Goal: Information Seeking & Learning: Learn about a topic

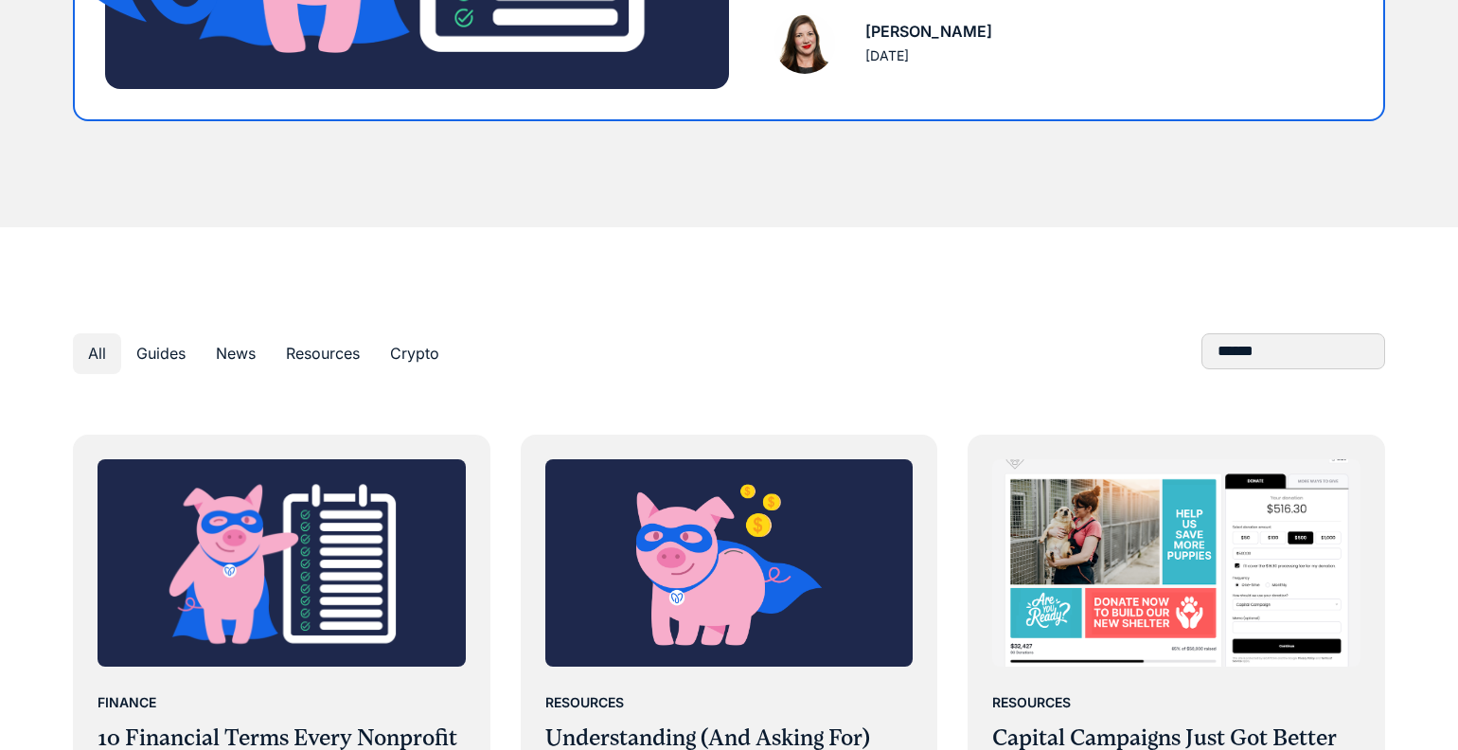
scroll to position [773, 0]
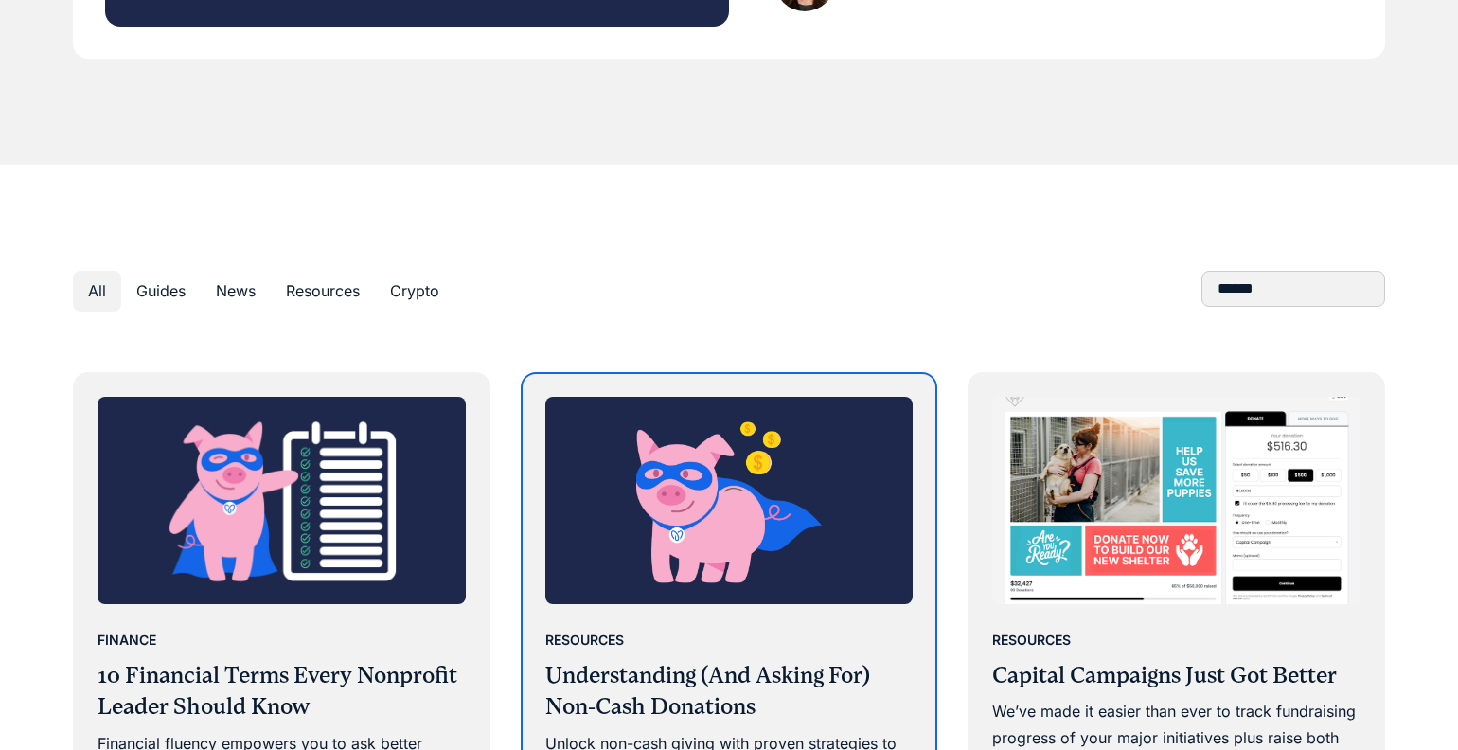
click at [825, 539] on img at bounding box center [729, 500] width 368 height 207
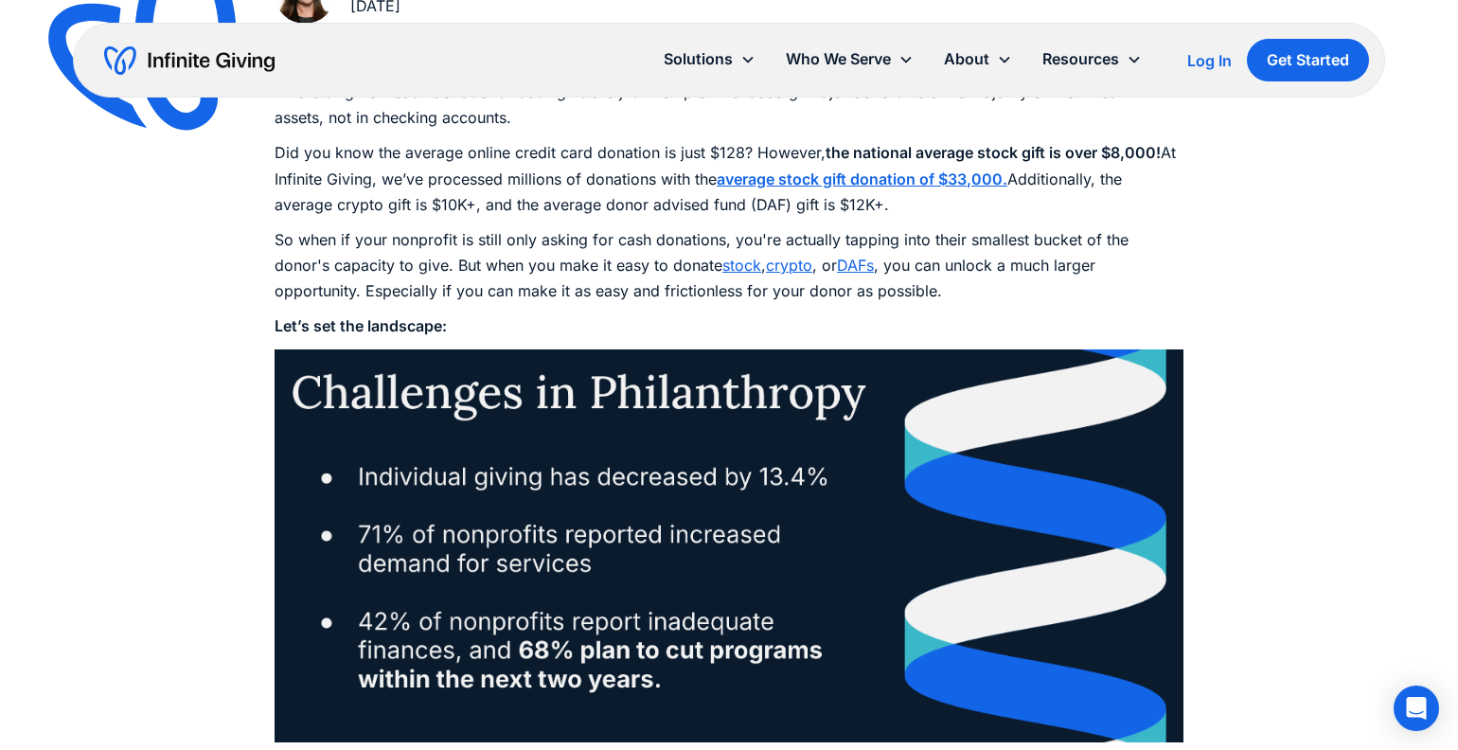
scroll to position [996, 0]
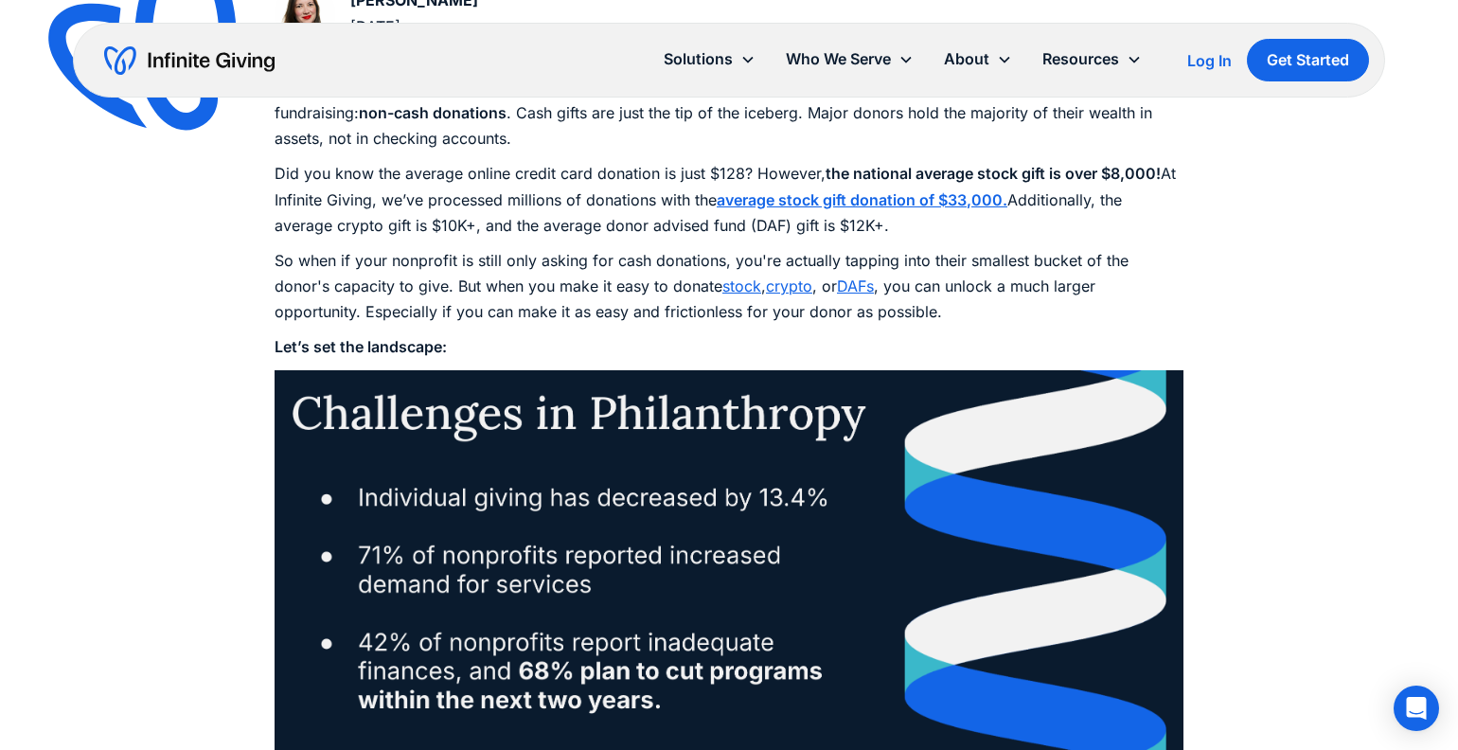
click at [786, 208] on p "Did you know the average online credit card donation is just $128? However, the…" at bounding box center [728, 200] width 909 height 78
click at [784, 196] on strong "average stock gift donation of $33,000." at bounding box center [861, 199] width 291 height 19
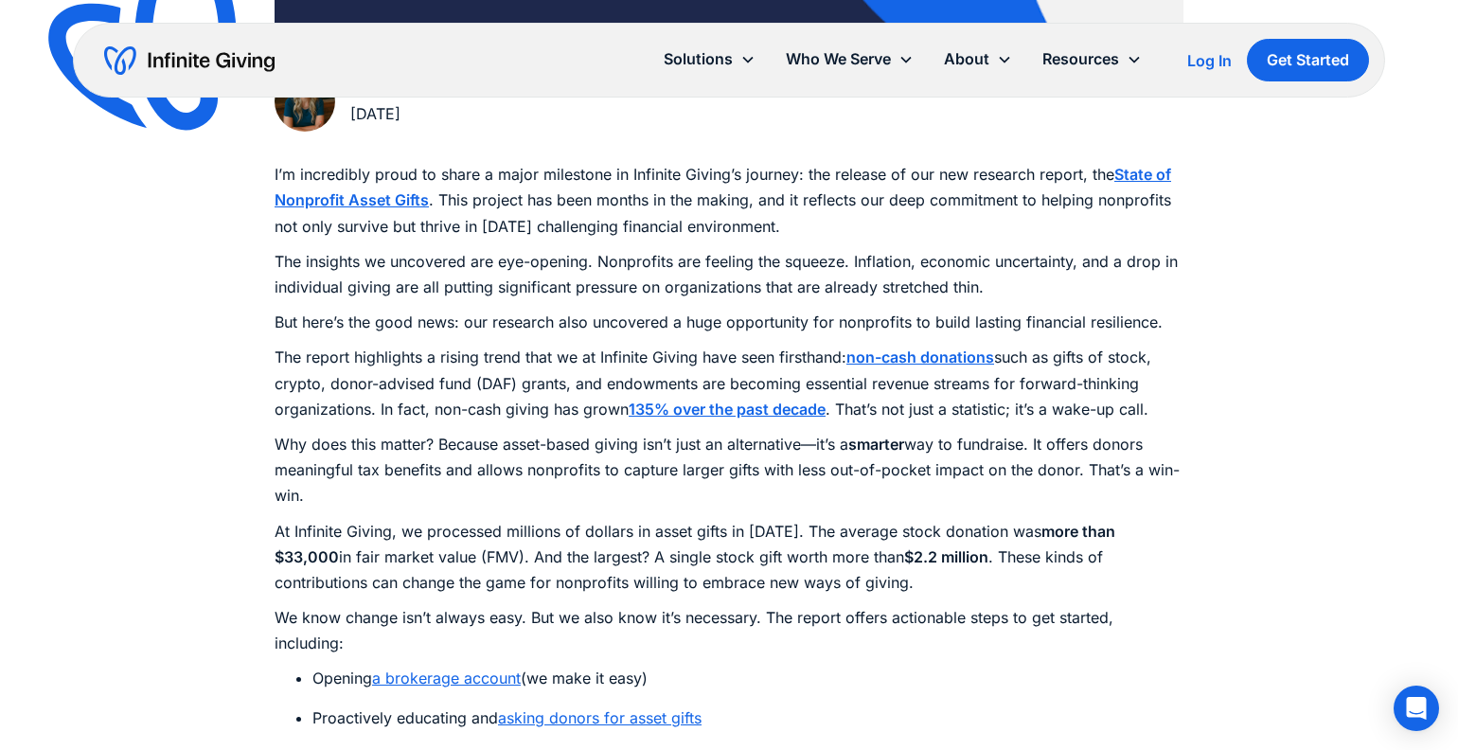
scroll to position [1027, 0]
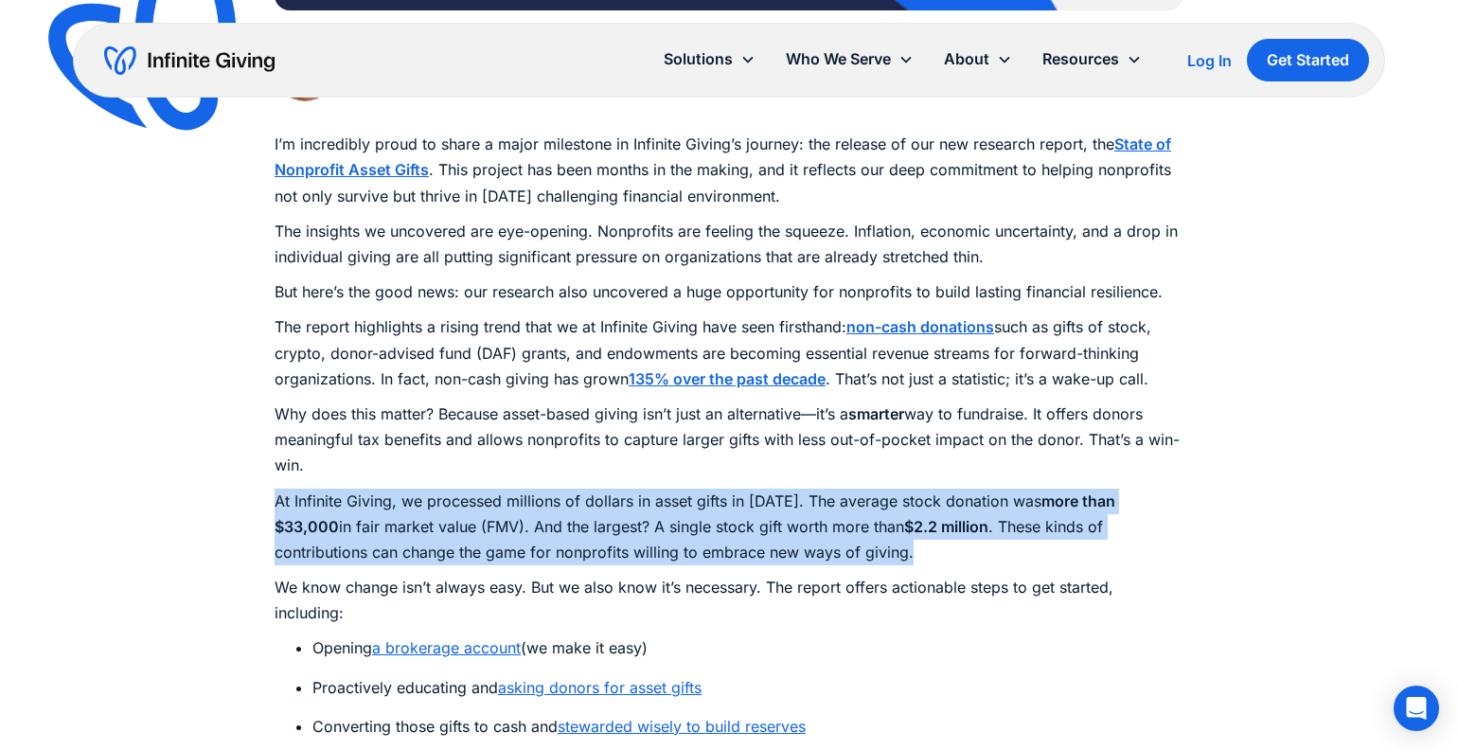
drag, startPoint x: 270, startPoint y: 501, endPoint x: 930, endPoint y: 541, distance: 661.9
click at [930, 541] on div "Resources Why Nonprofits Must Embrace Non-Cash Giving: Reflections on our Resea…" at bounding box center [729, 64] width 1458 height 2183
copy p "At Infinite Giving, we processed millions of dollars in asset gifts in 2024. Th…"
